Goal: Check status: Check status

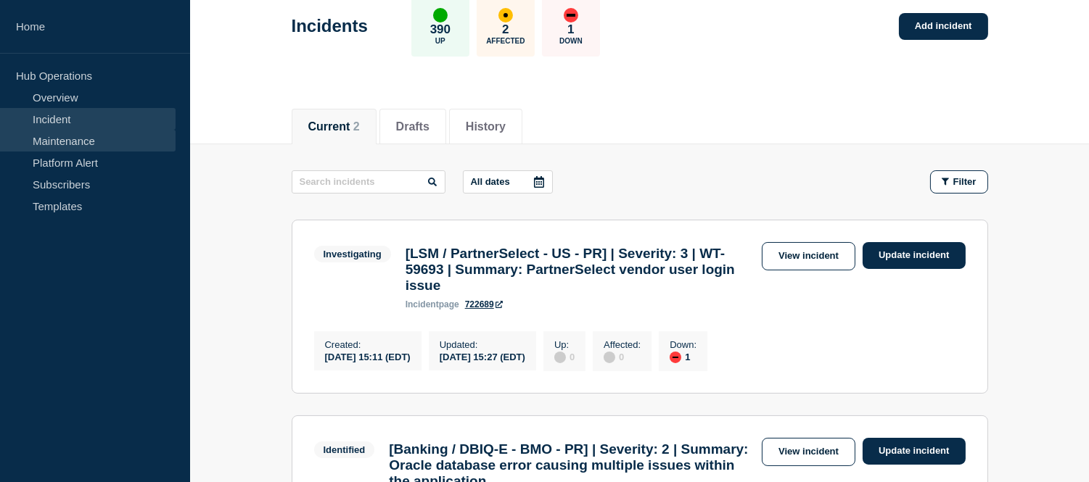
scroll to position [81, 0]
click at [76, 114] on link "Incident" at bounding box center [88, 119] width 176 height 22
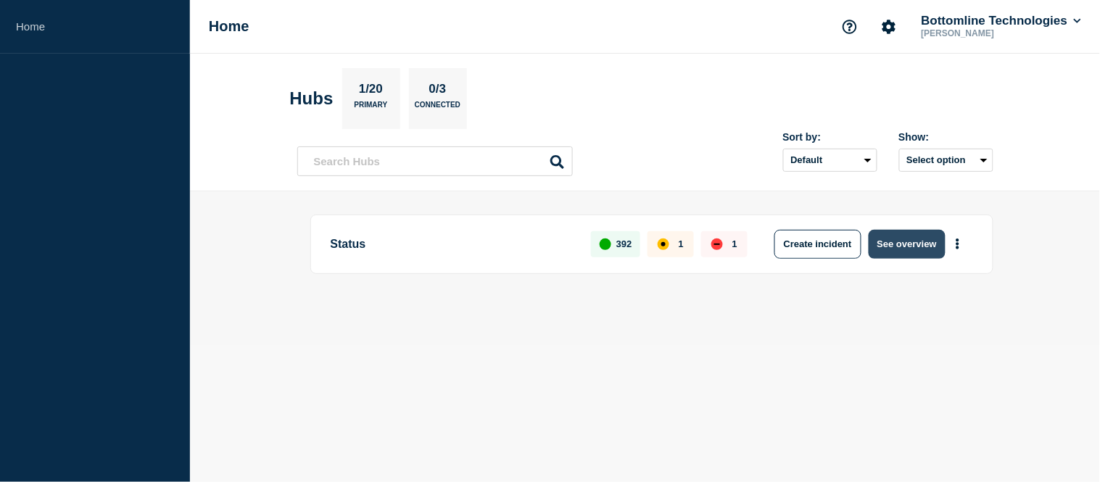
click at [899, 243] on button "See overview" at bounding box center [907, 244] width 77 height 29
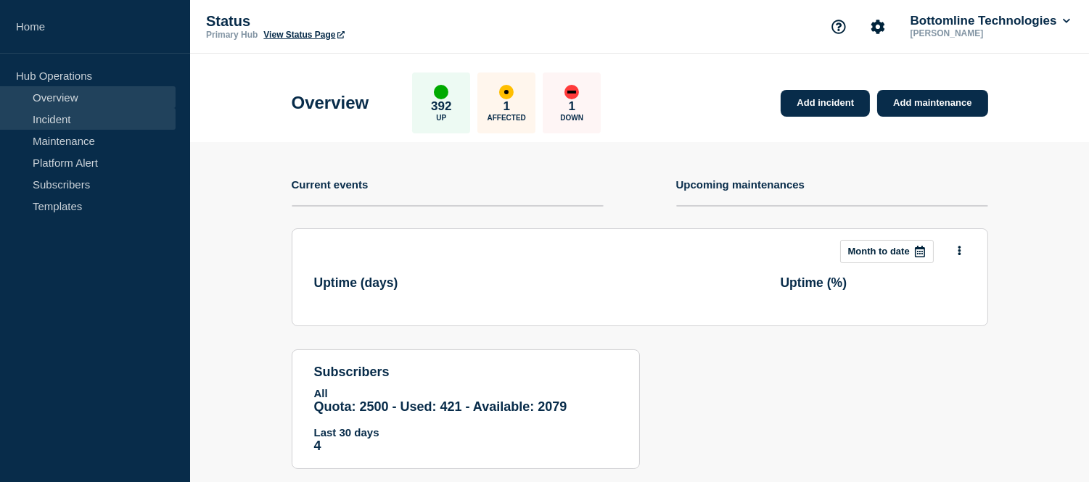
click at [52, 125] on link "Incident" at bounding box center [88, 119] width 176 height 22
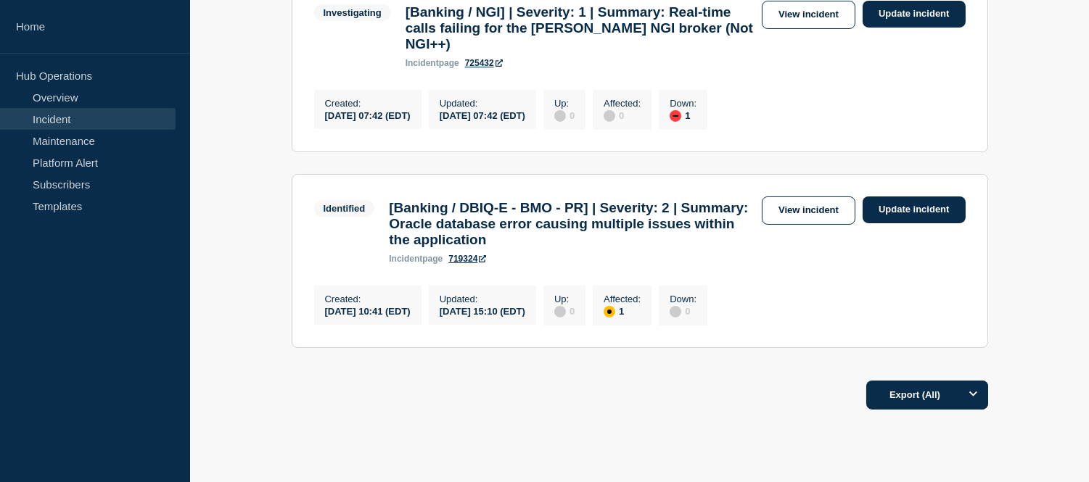
scroll to position [403, 0]
